Goal: Information Seeking & Learning: Compare options

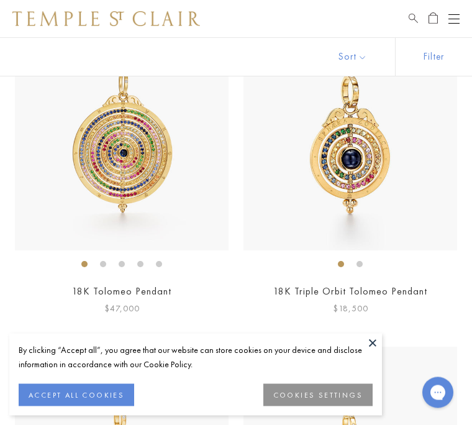
scroll to position [2147, 0]
click at [374, 352] on button at bounding box center [372, 342] width 19 height 19
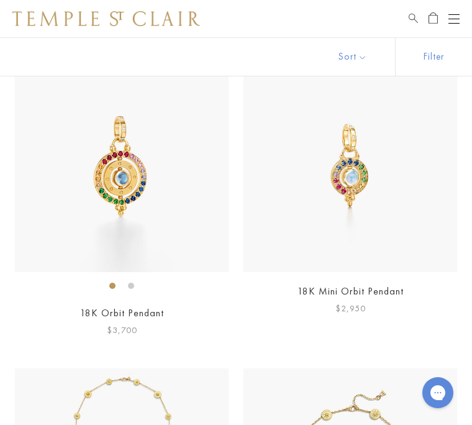
scroll to position [2434, 0]
click at [129, 312] on link "18K Orbit Pendant" at bounding box center [122, 313] width 84 height 13
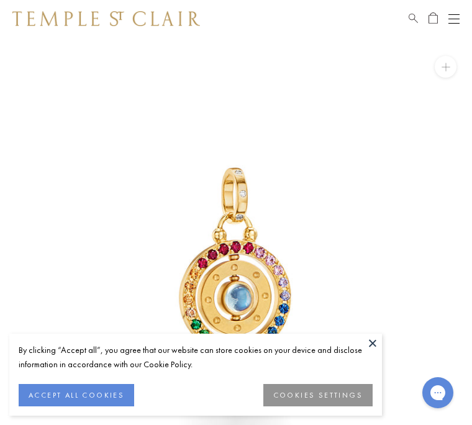
click at [373, 339] on button at bounding box center [372, 342] width 19 height 19
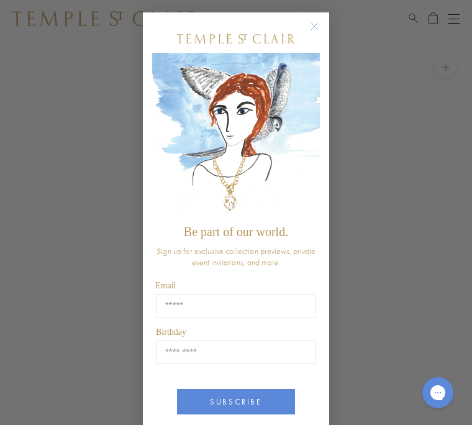
click at [315, 19] on icon "Close dialog" at bounding box center [315, 27] width 16 height 16
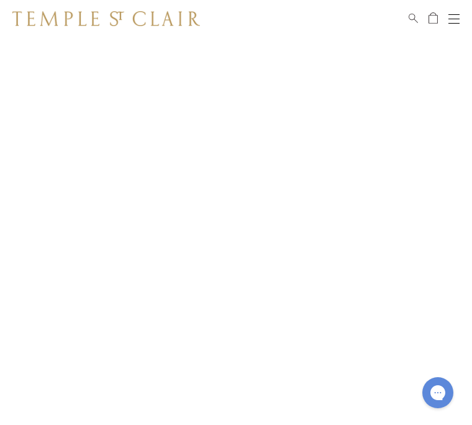
scroll to position [73, 0]
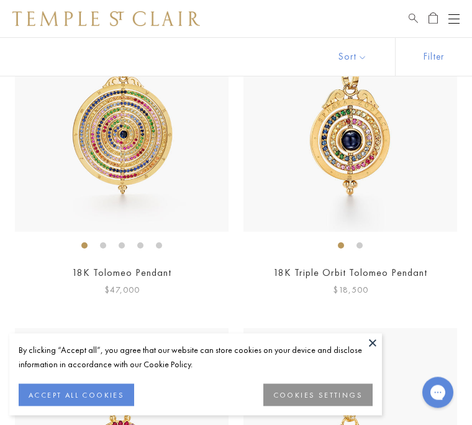
scroll to position [2166, 0]
click at [373, 352] on button at bounding box center [372, 342] width 19 height 19
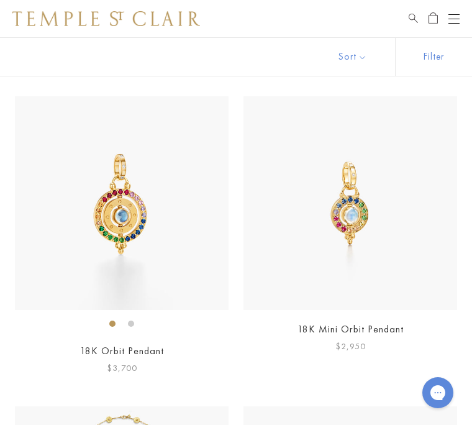
scroll to position [2400, 0]
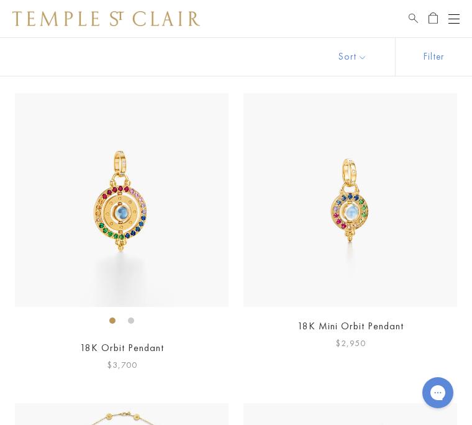
click at [137, 283] on img at bounding box center [122, 200] width 214 height 214
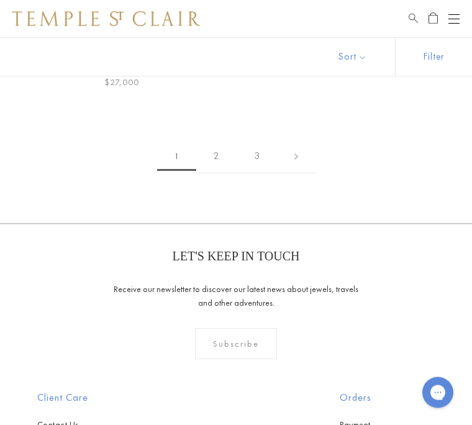
scroll to position [8251, 0]
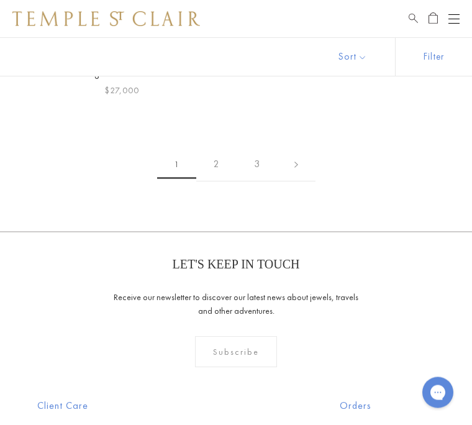
click at [208, 150] on link "2" at bounding box center [216, 165] width 40 height 34
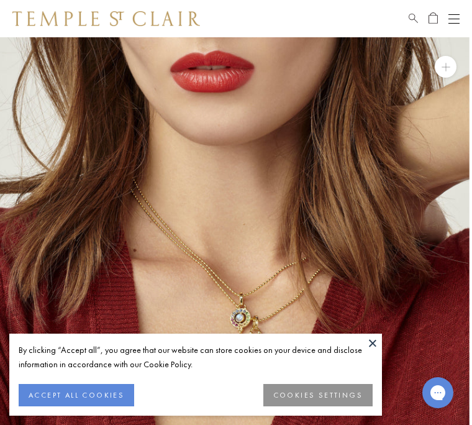
click at [379, 345] on button at bounding box center [372, 342] width 19 height 19
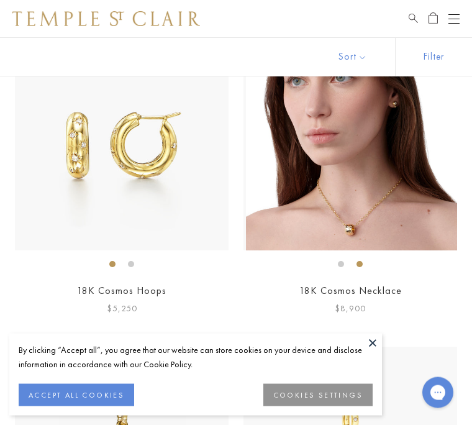
scroll to position [598, 0]
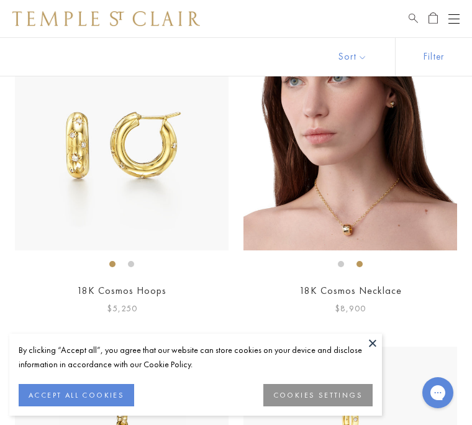
click at [145, 268] on ol at bounding box center [122, 264] width 214 height 16
click at [133, 287] on link "18K Cosmos Hoops" at bounding box center [121, 290] width 89 height 13
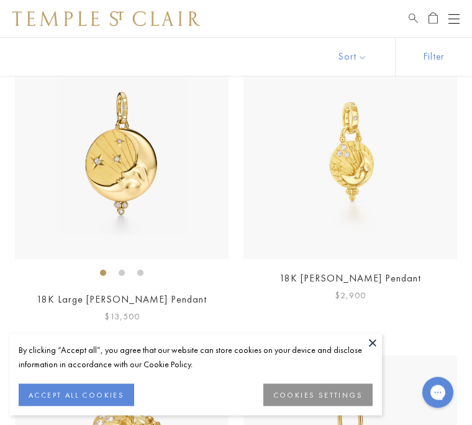
scroll to position [900, 0]
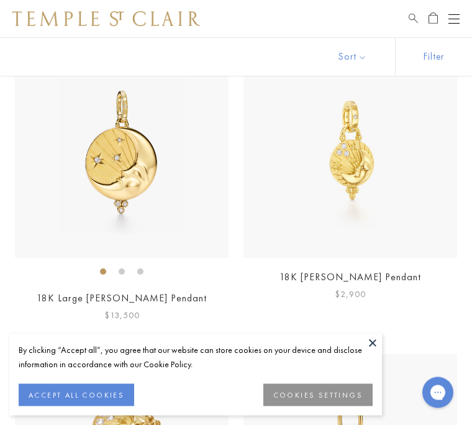
click at [361, 274] on link "18K Luna Pendant" at bounding box center [350, 277] width 142 height 13
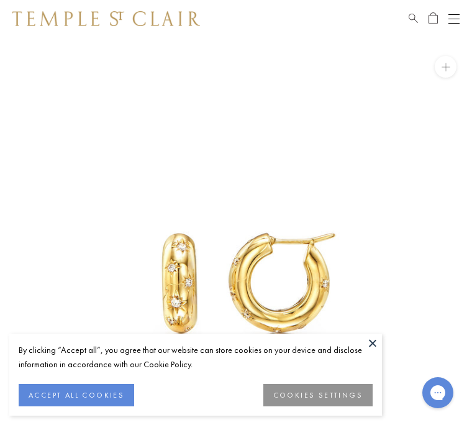
click at [375, 343] on button at bounding box center [372, 342] width 19 height 19
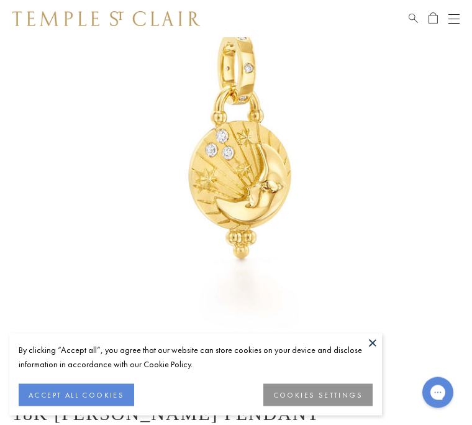
scroll to position [152, 0]
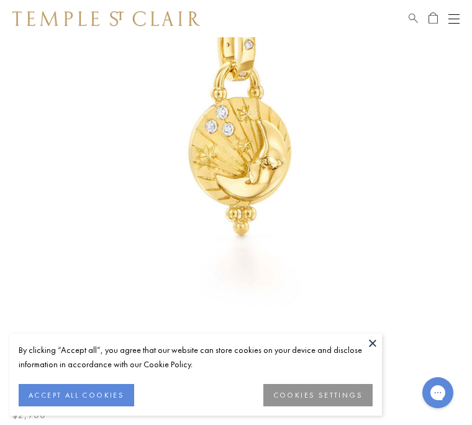
click at [376, 352] on button at bounding box center [372, 342] width 19 height 19
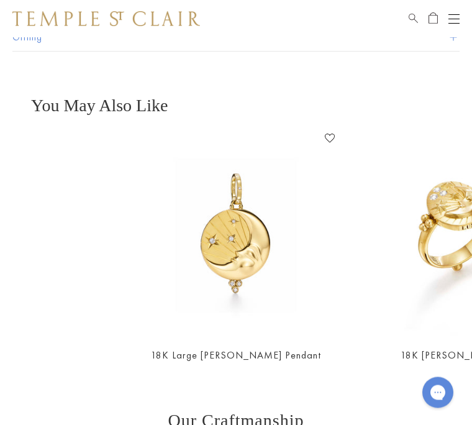
scroll to position [854, 0]
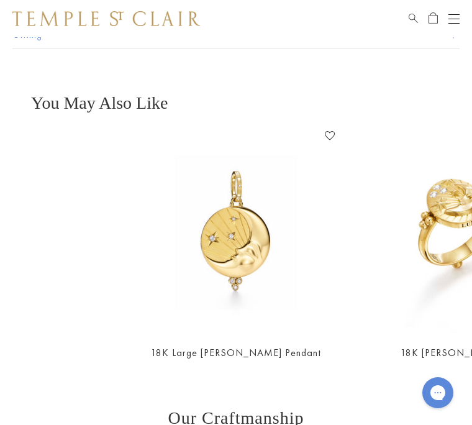
click at [274, 346] on link "18K Large Luna Pendant" at bounding box center [236, 352] width 170 height 13
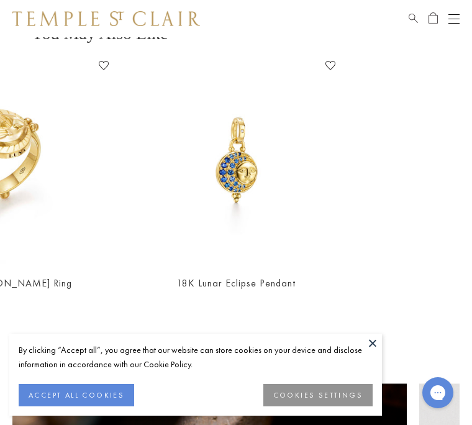
scroll to position [0, 679]
click at [265, 276] on link "18K Lunar Eclipse Pendant" at bounding box center [236, 282] width 119 height 13
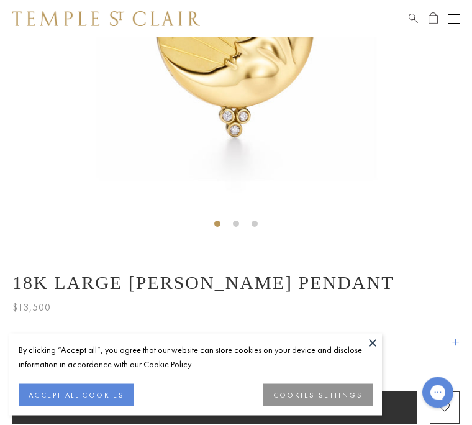
scroll to position [276, 0]
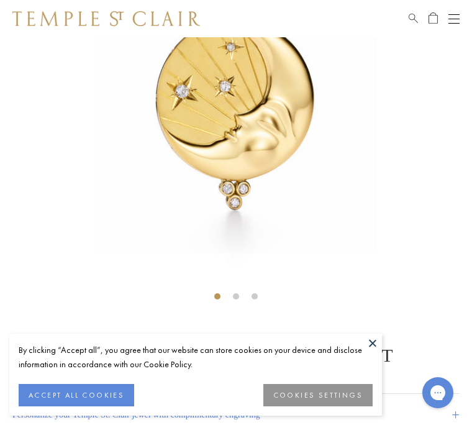
scroll to position [199, 0]
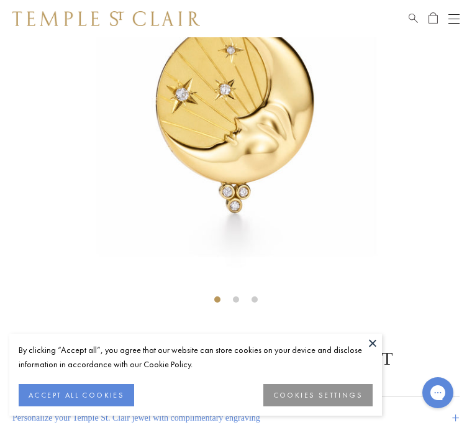
click at [277, 140] on img at bounding box center [236, 75] width 472 height 472
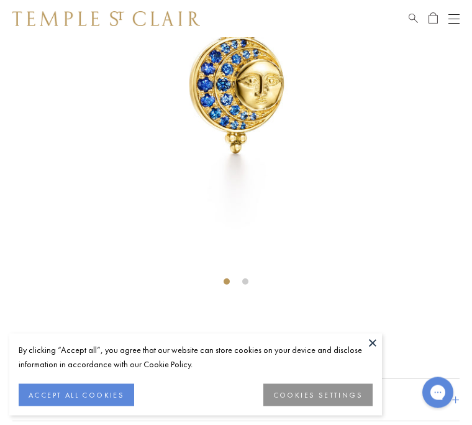
scroll to position [233, 0]
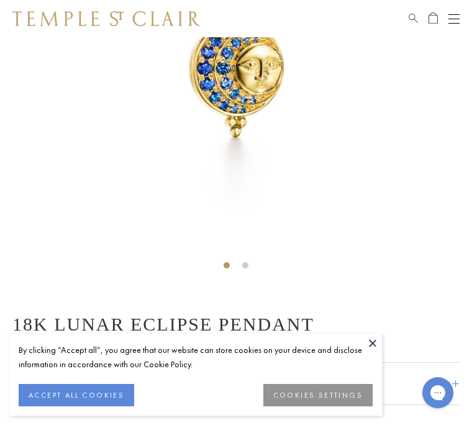
click at [375, 387] on div "Personalize your Temple St. Clair jewel with complimentary engraving +" at bounding box center [235, 383] width 447 height 43
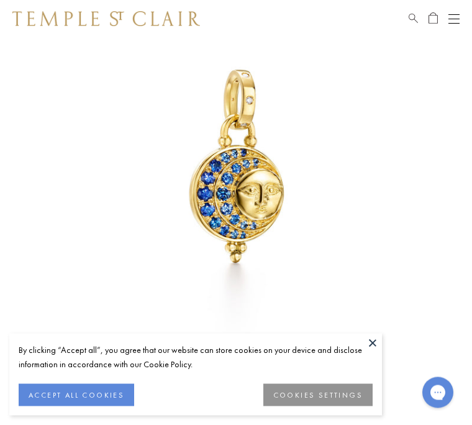
scroll to position [107, 0]
